Goal: Check status: Check status

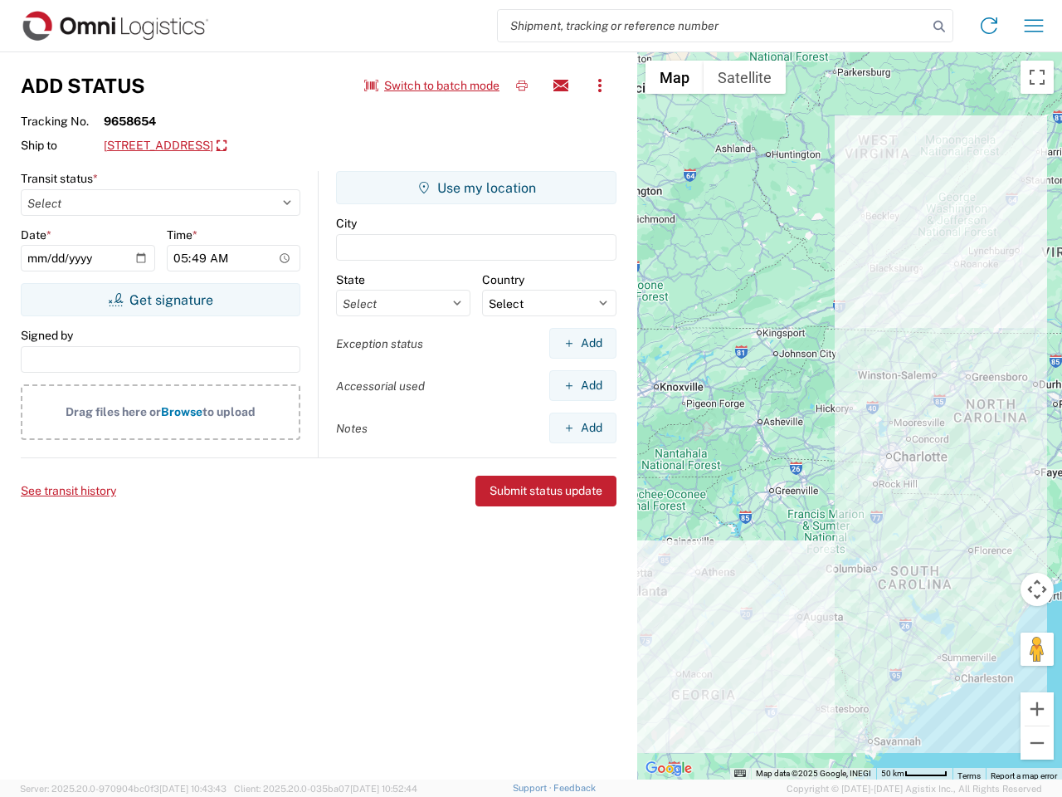
click at [713, 26] on input "search" at bounding box center [713, 26] width 430 height 32
click at [939, 27] on icon at bounding box center [939, 26] width 23 height 23
click at [989, 26] on icon at bounding box center [989, 25] width 27 height 27
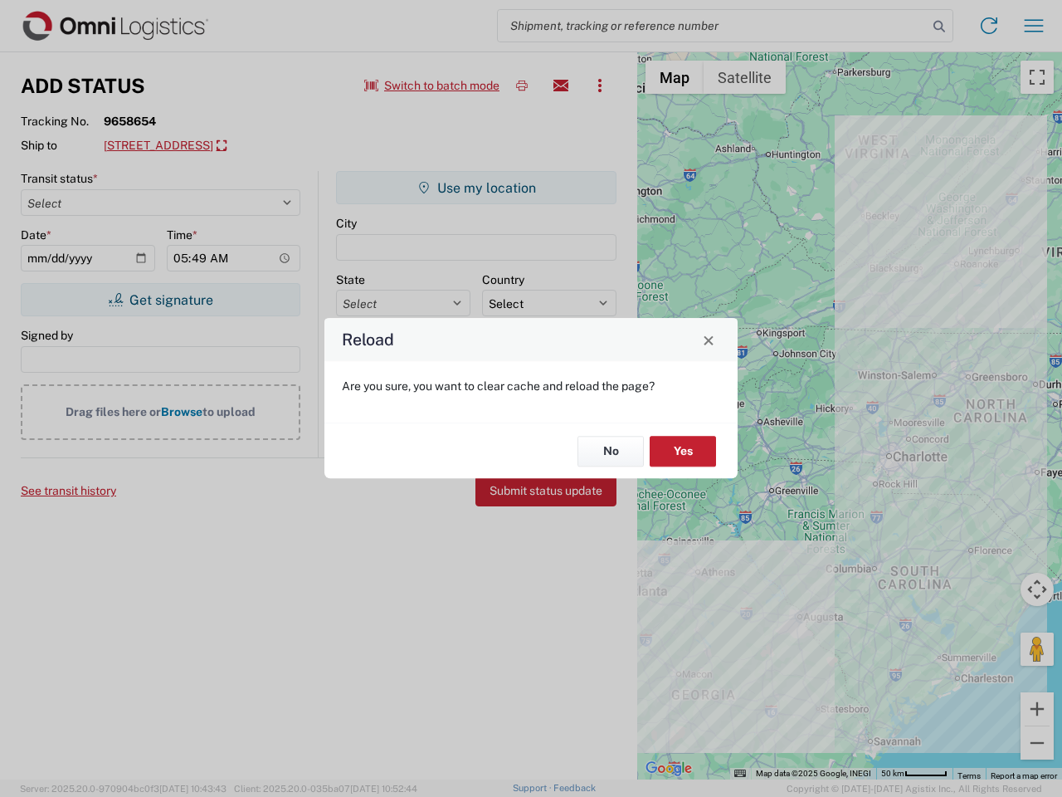
click at [1034, 26] on div "Reload Are you sure, you want to clear cache and reload the page? No Yes" at bounding box center [531, 398] width 1062 height 797
click at [432, 85] on div "Reload Are you sure, you want to clear cache and reload the page? No Yes" at bounding box center [531, 398] width 1062 height 797
click at [522, 85] on div "Reload Are you sure, you want to clear cache and reload the page? No Yes" at bounding box center [531, 398] width 1062 height 797
click at [561, 85] on div "Reload Are you sure, you want to clear cache and reload the page? No Yes" at bounding box center [531, 398] width 1062 height 797
click at [600, 85] on div "Reload Are you sure, you want to clear cache and reload the page? No Yes" at bounding box center [531, 398] width 1062 height 797
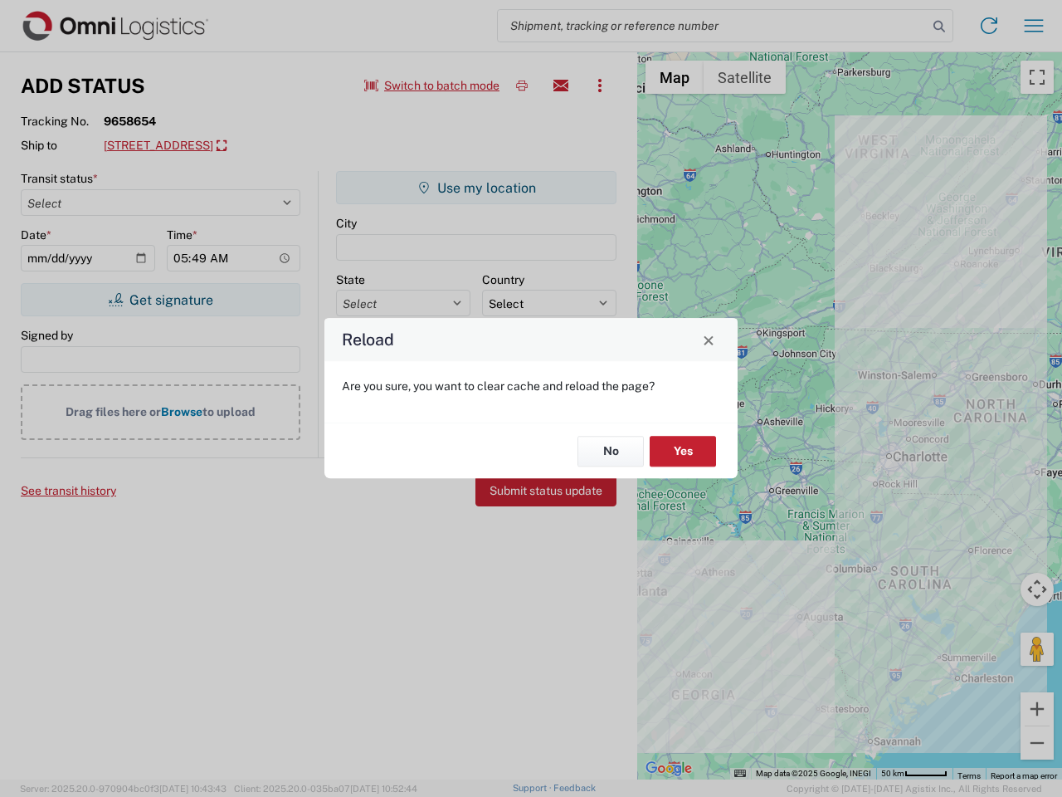
click at [227, 146] on div "Reload Are you sure, you want to clear cache and reload the page? No Yes" at bounding box center [531, 398] width 1062 height 797
click at [160, 300] on div "Reload Are you sure, you want to clear cache and reload the page? No Yes" at bounding box center [531, 398] width 1062 height 797
